Goal: Transaction & Acquisition: Purchase product/service

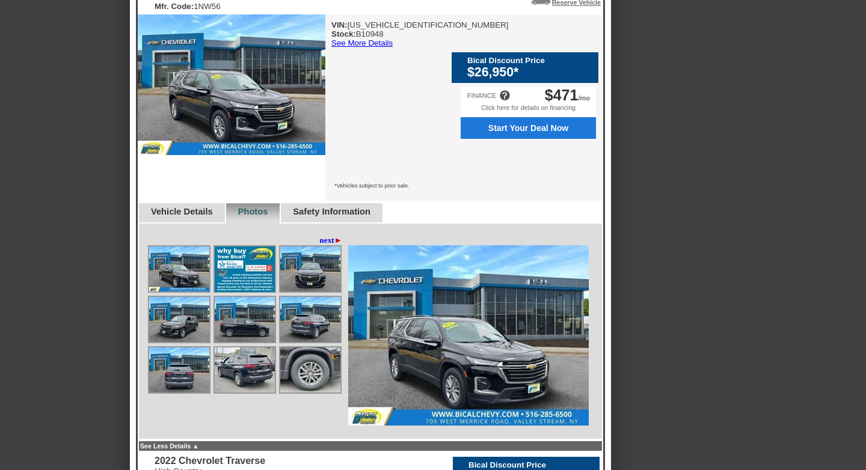
scroll to position [352, 0]
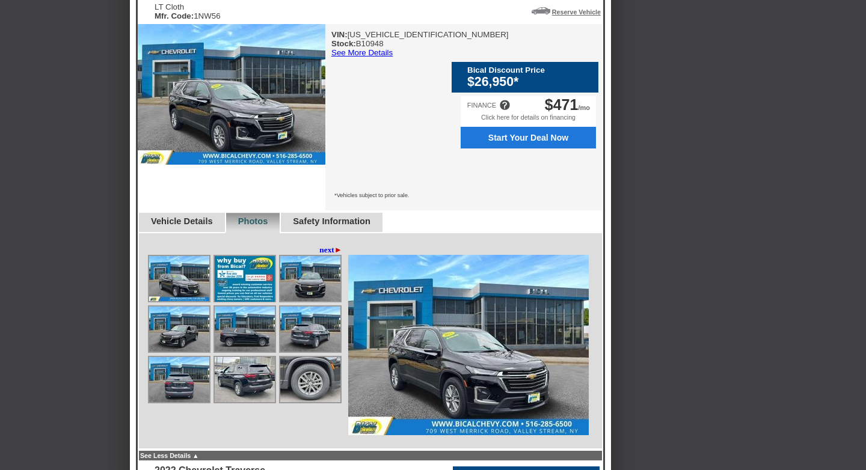
click at [200, 216] on link "Vehicle Details" at bounding box center [182, 221] width 62 height 10
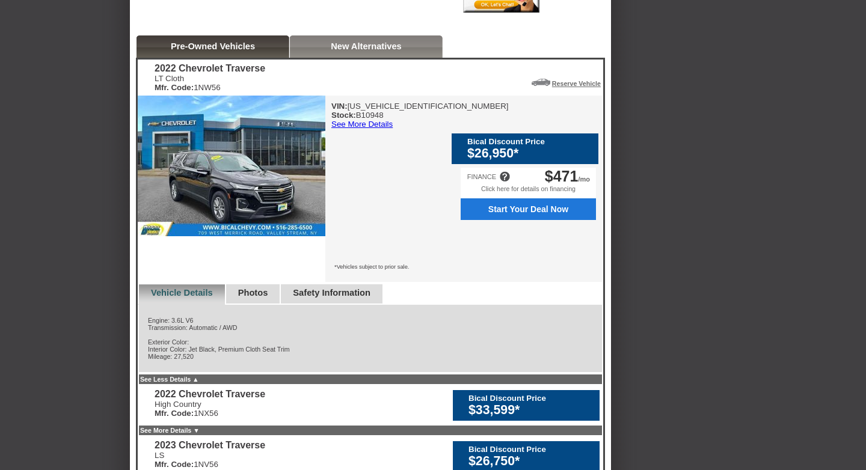
scroll to position [273, 0]
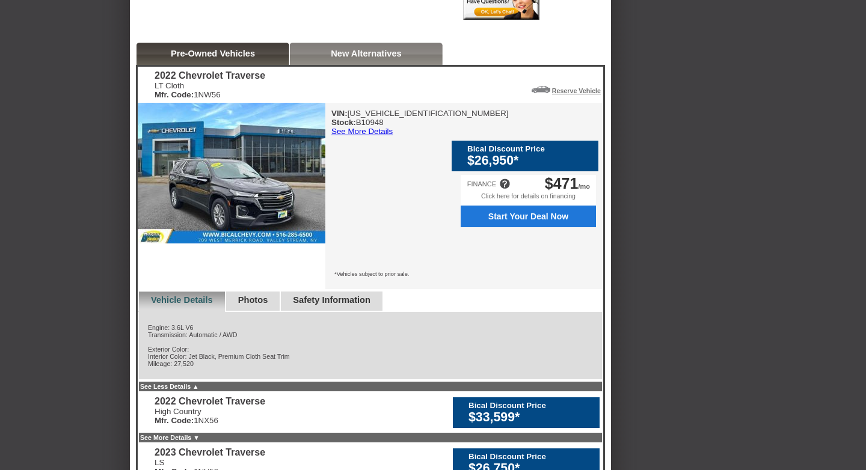
click at [371, 136] on link "See More Details" at bounding box center [361, 131] width 61 height 9
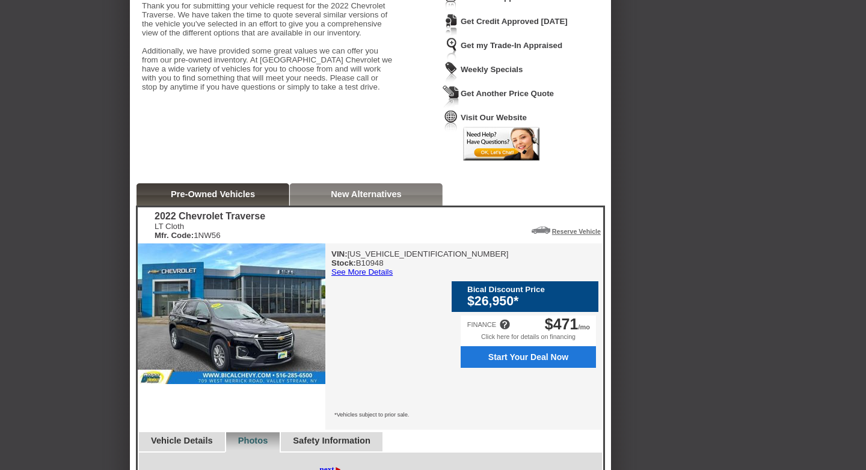
scroll to position [153, 0]
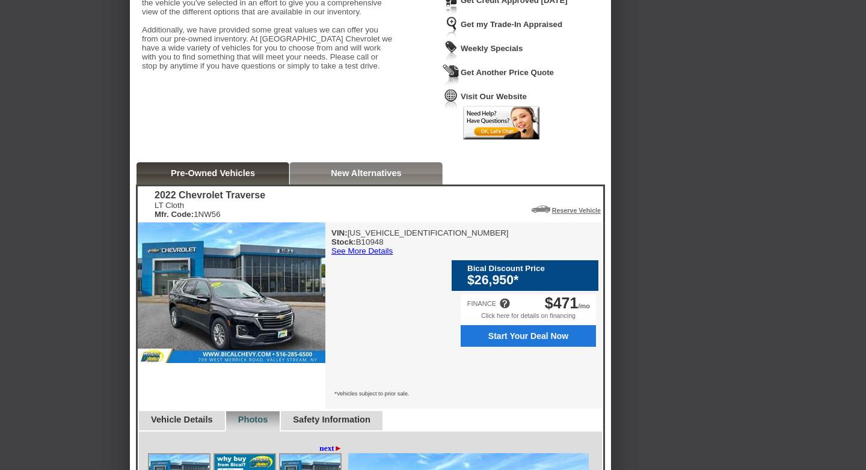
click at [504, 298] on div at bounding box center [504, 303] width 11 height 11
click at [429, 296] on div "VIN: 1GNEVGKW3NJ180939 Stock: B10948 See More Details Bical Discount Price $26,…" at bounding box center [463, 315] width 276 height 186
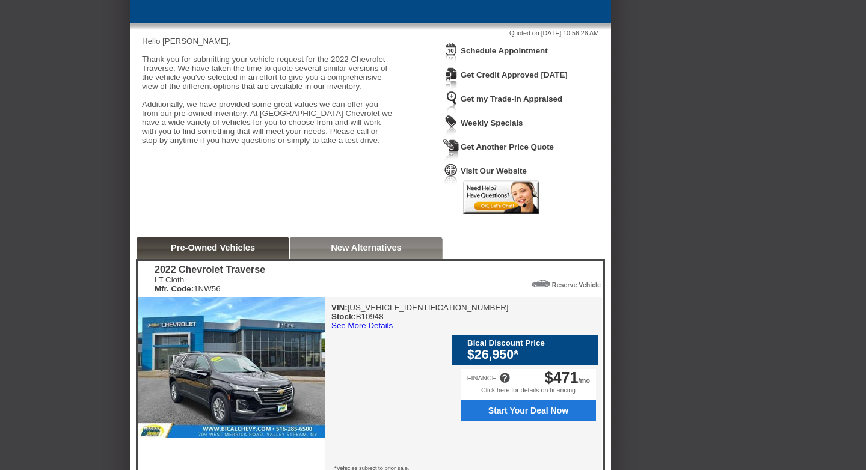
scroll to position [75, 0]
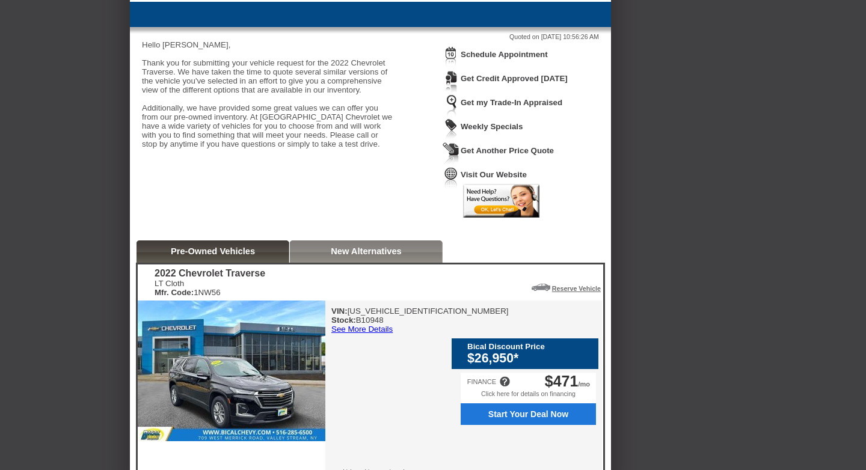
click at [503, 176] on link "Visit Our Website" at bounding box center [493, 174] width 66 height 9
